Goal: Task Accomplishment & Management: Complete application form

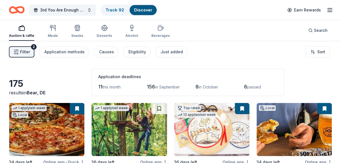
click at [113, 88] on span "this month" at bounding box center [111, 87] width 18 height 5
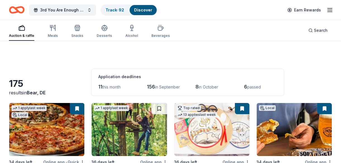
scroll to position [51, 0]
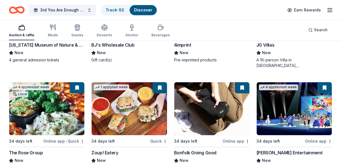
scroll to position [1409, 0]
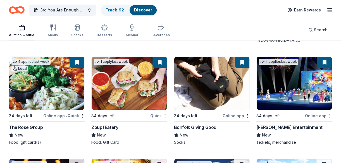
click at [139, 89] on img at bounding box center [129, 83] width 75 height 53
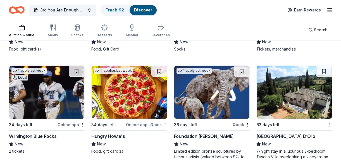
scroll to position [1511, 0]
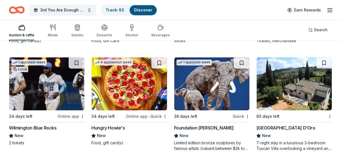
click at [130, 93] on img at bounding box center [129, 83] width 75 height 53
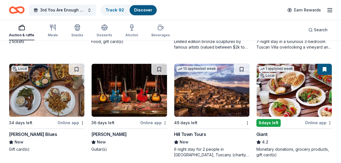
scroll to position [1638, 0]
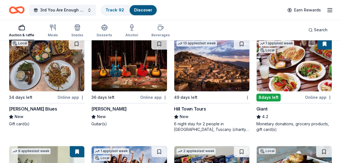
click at [289, 78] on img at bounding box center [294, 64] width 75 height 53
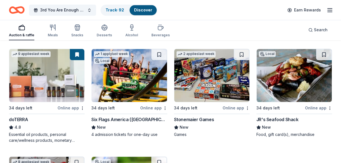
scroll to position [1740, 0]
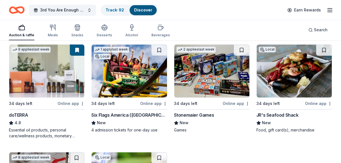
click at [298, 84] on img at bounding box center [294, 70] width 75 height 53
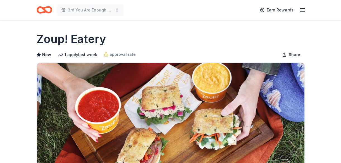
scroll to position [127, 0]
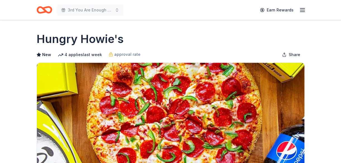
scroll to position [101, 0]
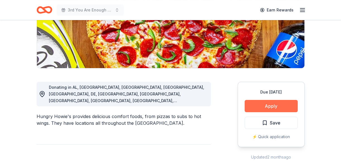
click at [260, 101] on button "Apply" at bounding box center [271, 106] width 53 height 12
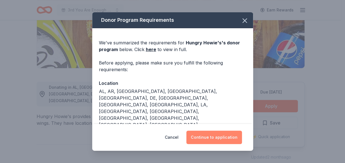
click at [221, 137] on button "Continue to application" at bounding box center [214, 137] width 56 height 13
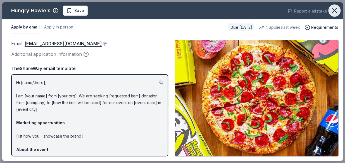
click at [333, 11] on icon "button" at bounding box center [335, 11] width 8 height 8
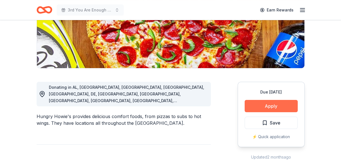
click at [253, 102] on button "Apply" at bounding box center [271, 106] width 53 height 12
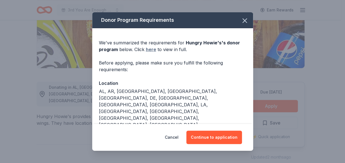
click at [154, 51] on link "here" at bounding box center [151, 49] width 10 height 7
click at [239, 20] on button "button" at bounding box center [245, 21] width 12 height 12
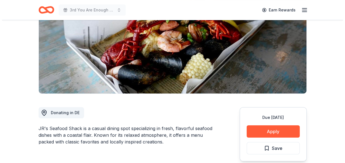
scroll to position [101, 0]
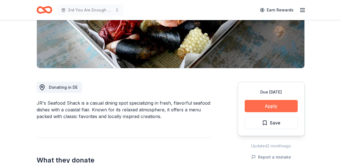
click at [264, 104] on button "Apply" at bounding box center [271, 106] width 53 height 12
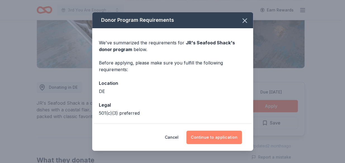
click at [208, 135] on button "Continue to application" at bounding box center [214, 137] width 56 height 13
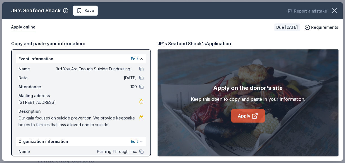
click at [250, 112] on link "Apply" at bounding box center [248, 115] width 34 height 13
